Goal: Transaction & Acquisition: Purchase product/service

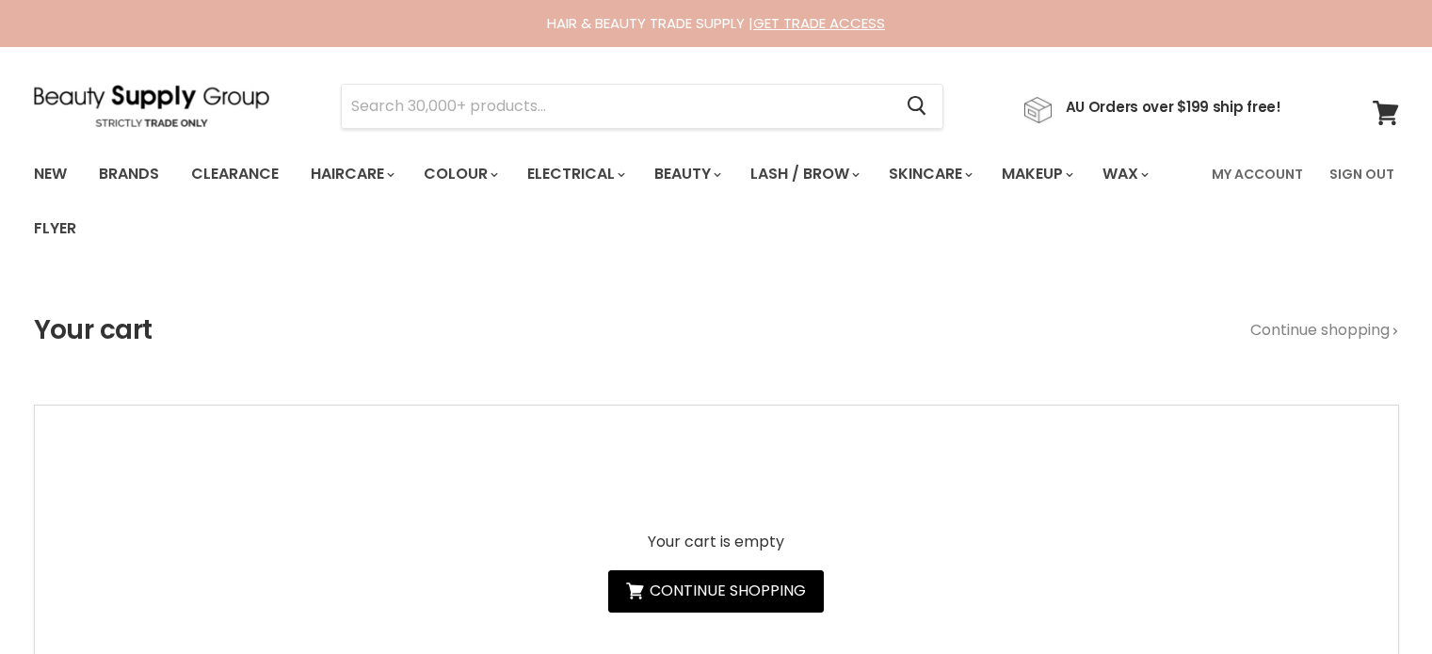
click at [452, 116] on input "Search" at bounding box center [617, 106] width 551 height 43
type input "OLAPLEX TAKE HOME TREATMENT"
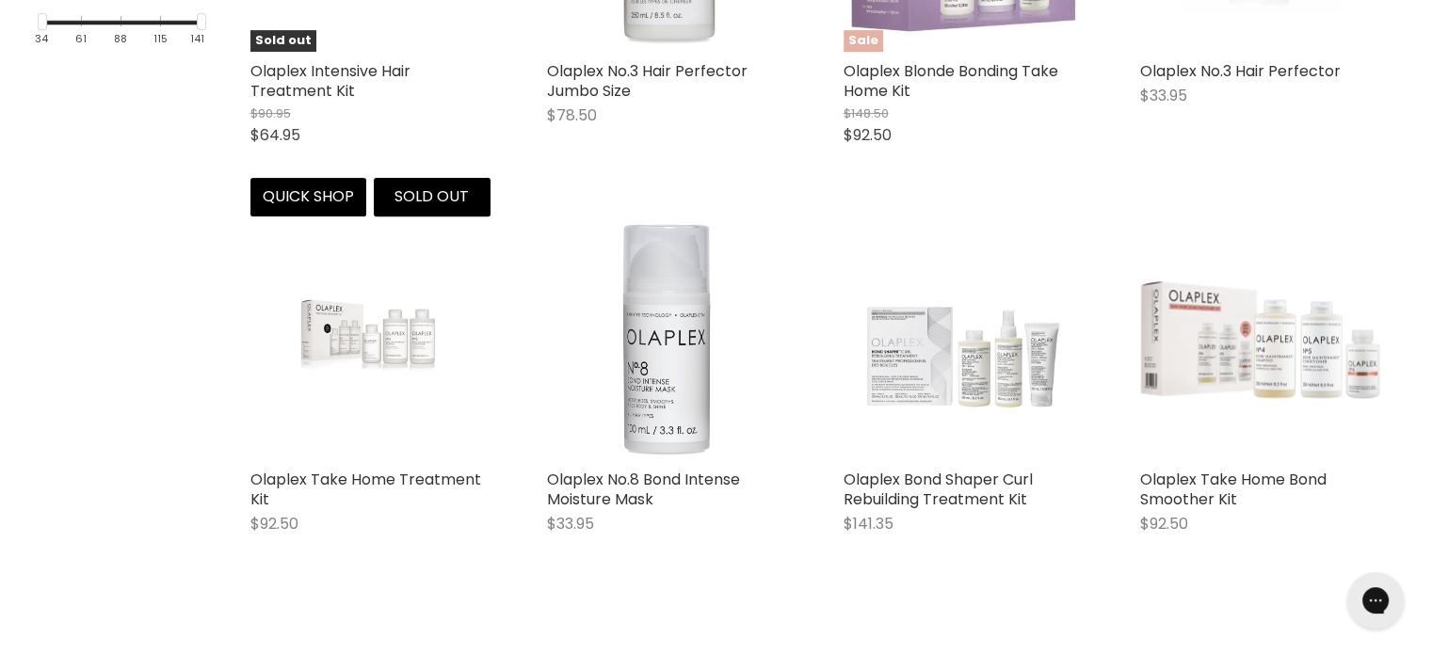
scroll to position [753, 0]
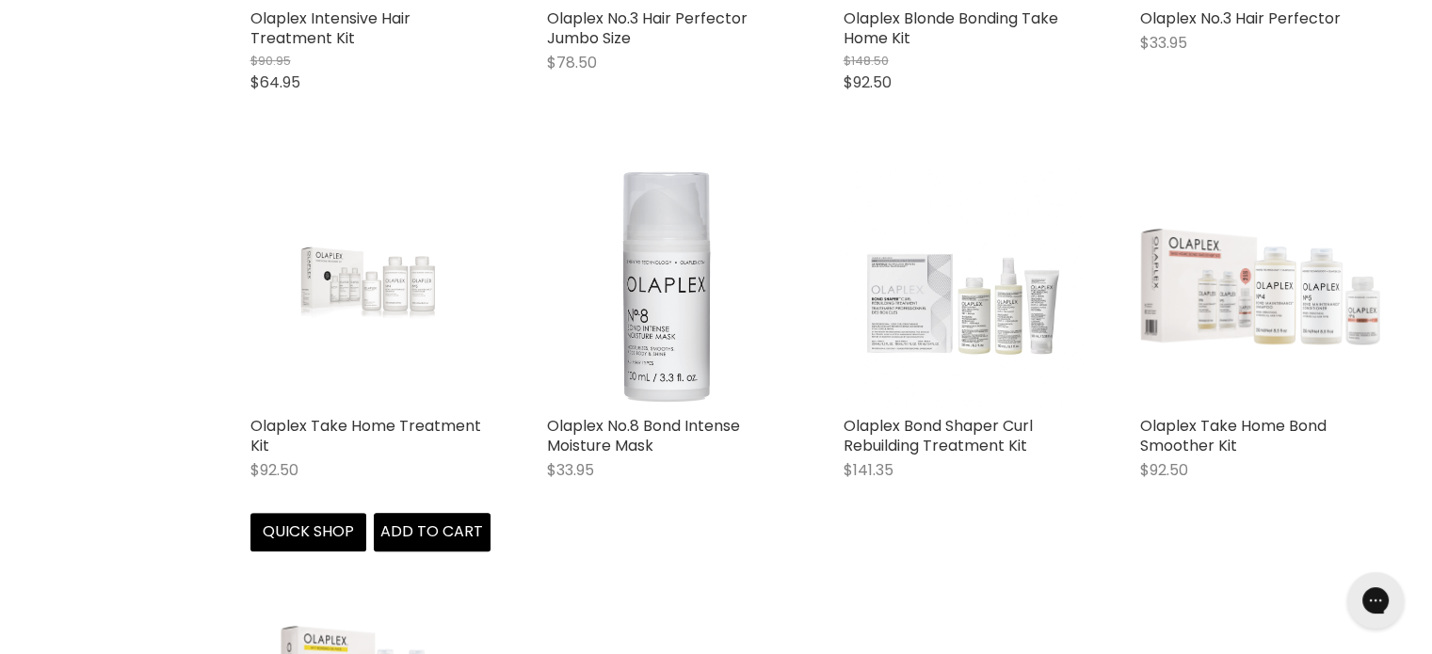
click at [358, 285] on img "Main content" at bounding box center [370, 287] width 160 height 240
